Goal: Check status: Check status

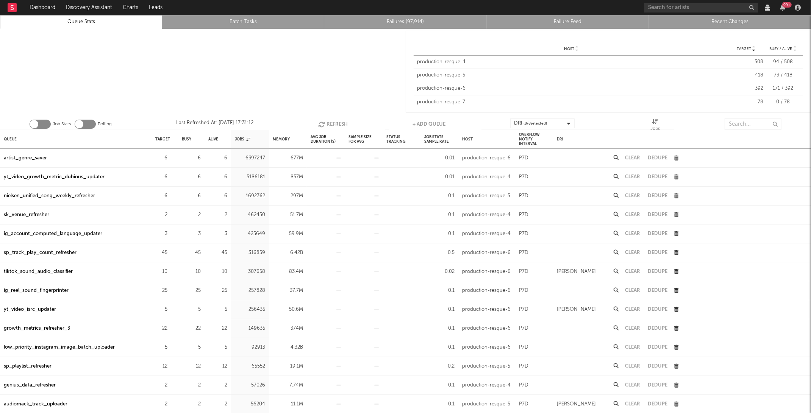
click at [318, 124] on icon "button" at bounding box center [322, 124] width 8 height 6
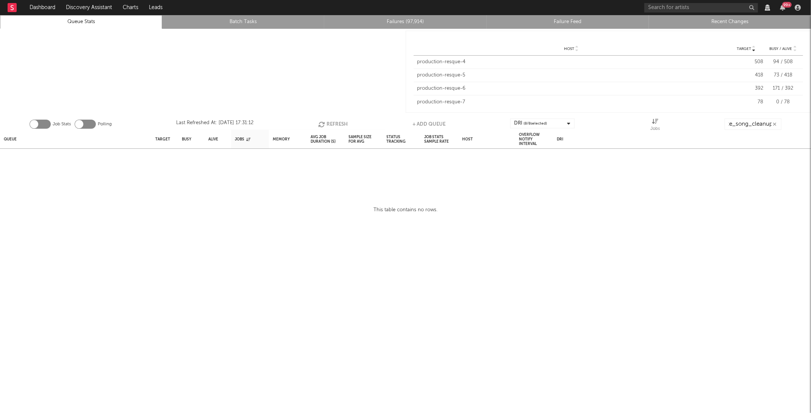
type input "nielsen_luminate_song_cleanup"
click at [39, 152] on div "nielsen_luminate_song_cleanup" at bounding box center [76, 158] width 152 height 19
click at [38, 158] on div "nielsen_luminate_song_cleanup" at bounding box center [41, 158] width 75 height 9
click at [338, 126] on button "Refresh" at bounding box center [335, 124] width 30 height 11
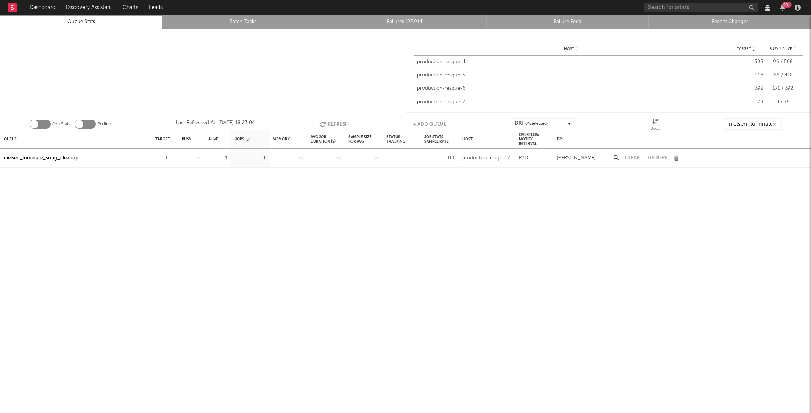
click at [338, 126] on button "Refresh" at bounding box center [335, 124] width 30 height 11
click at [329, 115] on div "Job Stats Polling Last Refreshed At: [DATE] 18:25:29 Refresh + Add Queue DRI ( …" at bounding box center [405, 122] width 811 height 15
click at [329, 116] on div "Job Stats Polling Last Refreshed At: [DATE] 18:25:29 Refresh + Add Queue DRI ( …" at bounding box center [405, 122] width 811 height 15
click at [329, 123] on button "Refresh" at bounding box center [334, 124] width 30 height 11
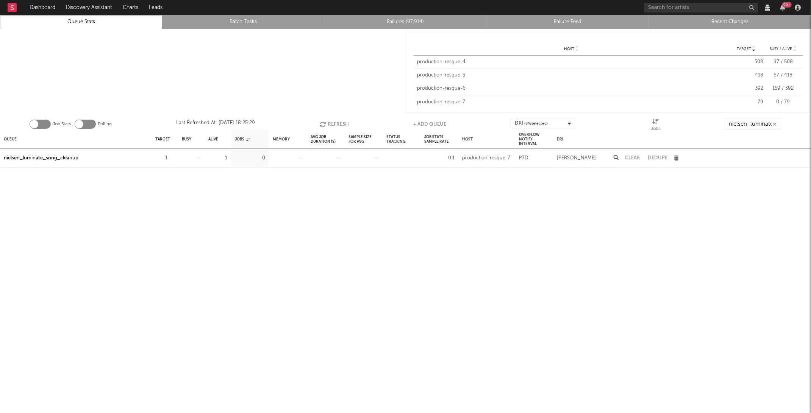
click at [329, 123] on button "Refresh" at bounding box center [334, 124] width 30 height 11
click at [331, 122] on button "Refresh" at bounding box center [334, 124] width 30 height 11
click at [331, 122] on button "Refresh" at bounding box center [335, 124] width 30 height 11
click at [325, 121] on button "Refresh" at bounding box center [334, 124] width 30 height 11
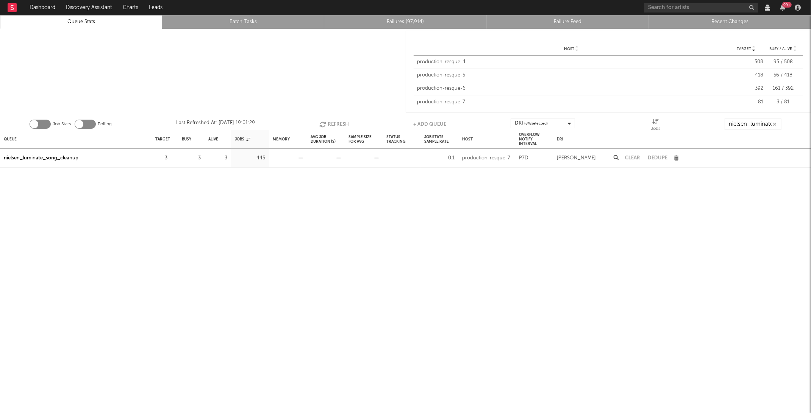
click at [325, 121] on button "Refresh" at bounding box center [334, 124] width 30 height 11
click at [325, 121] on button "Refresh" at bounding box center [335, 124] width 30 height 11
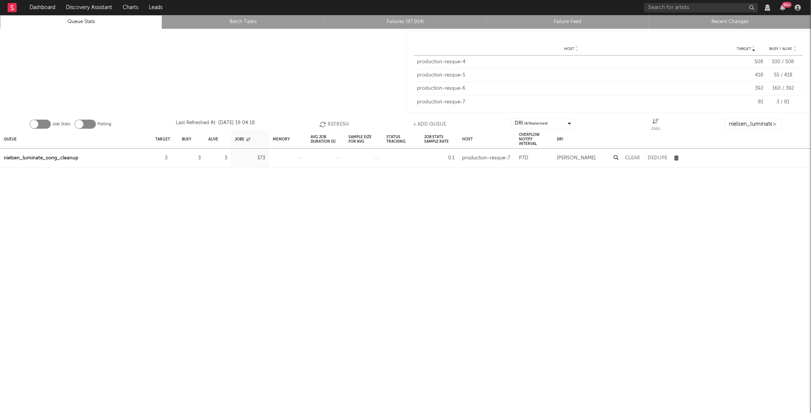
click at [325, 121] on button "Refresh" at bounding box center [335, 124] width 30 height 11
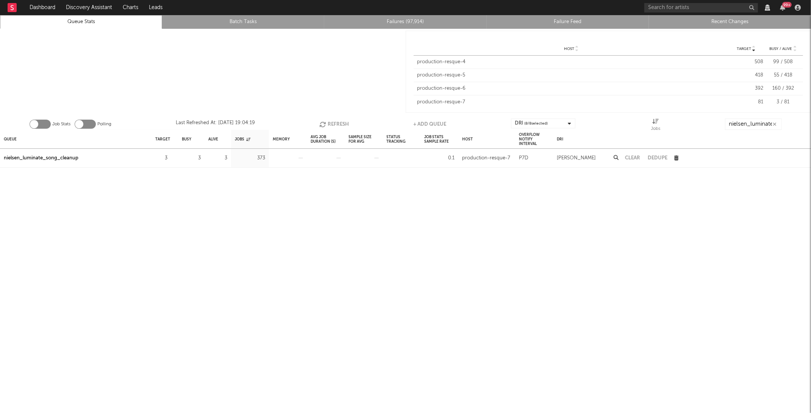
click at [325, 121] on button "Refresh" at bounding box center [335, 124] width 30 height 11
click at [325, 121] on button "Refresh" at bounding box center [334, 124] width 30 height 11
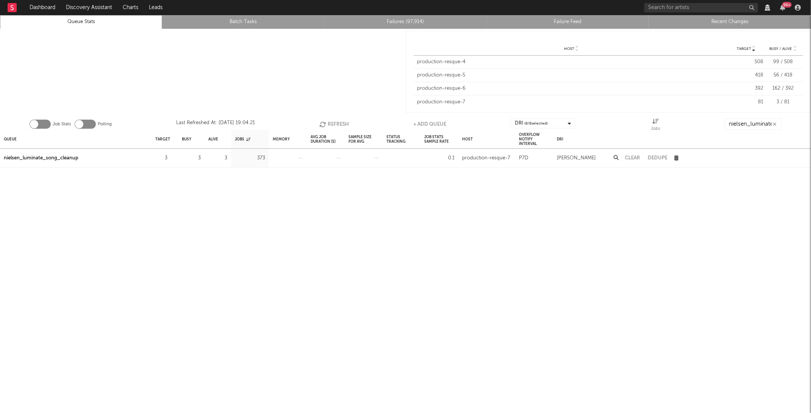
click at [325, 121] on button "Refresh" at bounding box center [334, 124] width 30 height 11
click at [325, 121] on button "Refresh" at bounding box center [335, 124] width 30 height 11
click at [325, 121] on icon "button" at bounding box center [324, 124] width 8 height 6
click at [325, 122] on icon "button" at bounding box center [324, 124] width 8 height 6
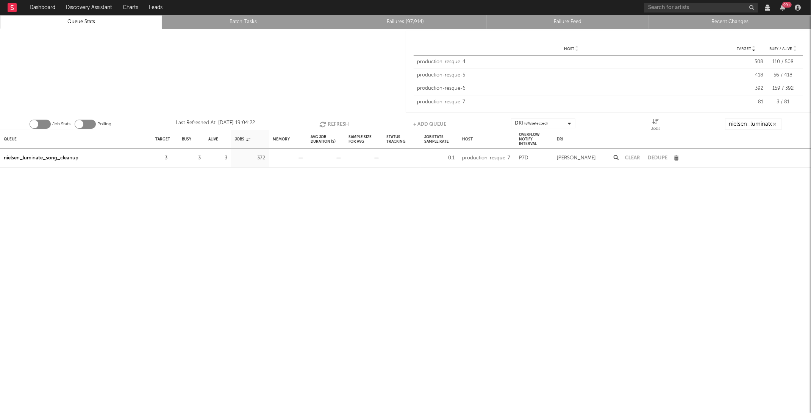
click at [325, 122] on icon "button" at bounding box center [324, 124] width 8 height 6
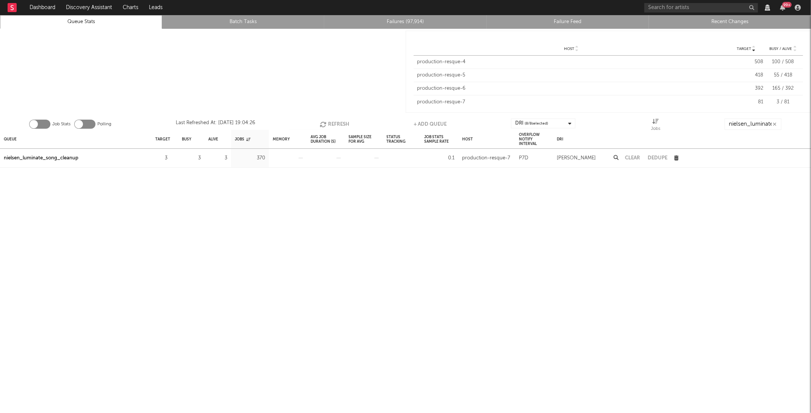
click at [325, 122] on icon "button" at bounding box center [324, 124] width 8 height 6
click at [325, 119] on button "Refresh" at bounding box center [335, 124] width 30 height 11
click at [325, 119] on button "Refresh" at bounding box center [334, 124] width 30 height 11
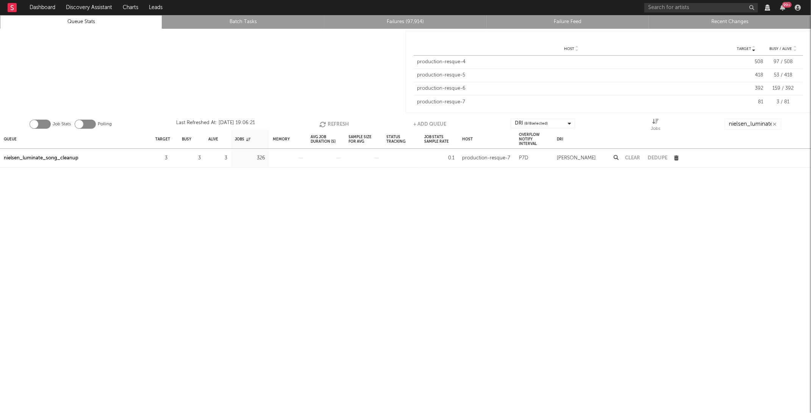
click at [325, 119] on button "Refresh" at bounding box center [334, 124] width 30 height 11
click at [325, 119] on button "Refresh" at bounding box center [335, 124] width 30 height 11
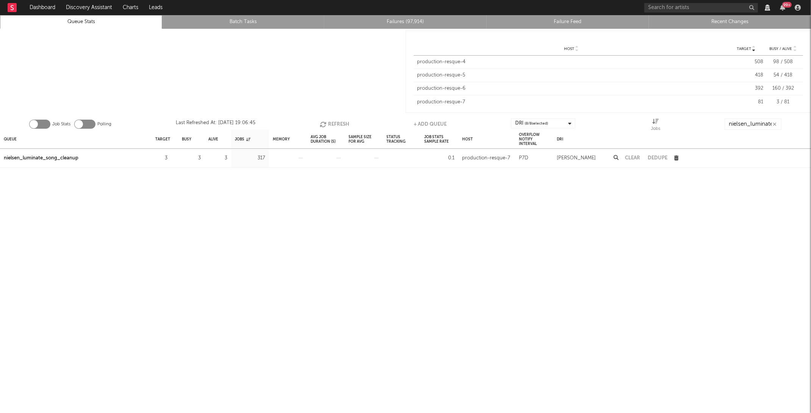
click at [328, 121] on button "Refresh" at bounding box center [335, 124] width 30 height 11
click at [328, 121] on button "Refresh" at bounding box center [334, 124] width 30 height 11
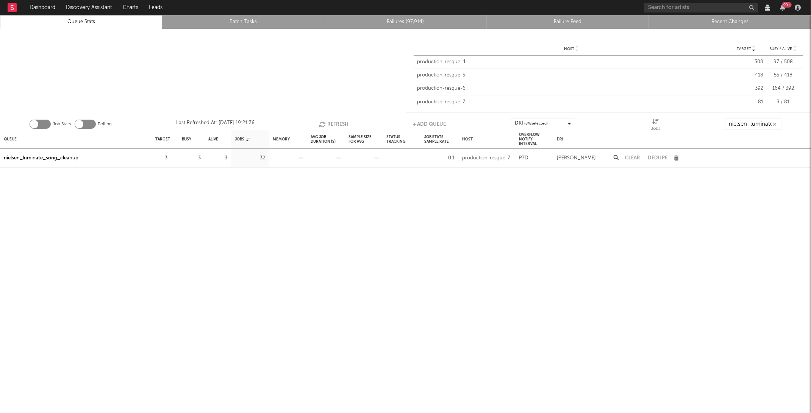
click at [328, 121] on button "Refresh" at bounding box center [334, 124] width 30 height 11
click at [332, 130] on div "Avg Job Duration (s)" at bounding box center [326, 139] width 38 height 19
click at [329, 125] on button "Refresh" at bounding box center [334, 124] width 30 height 11
